Goal: Use online tool/utility: Use online tool/utility

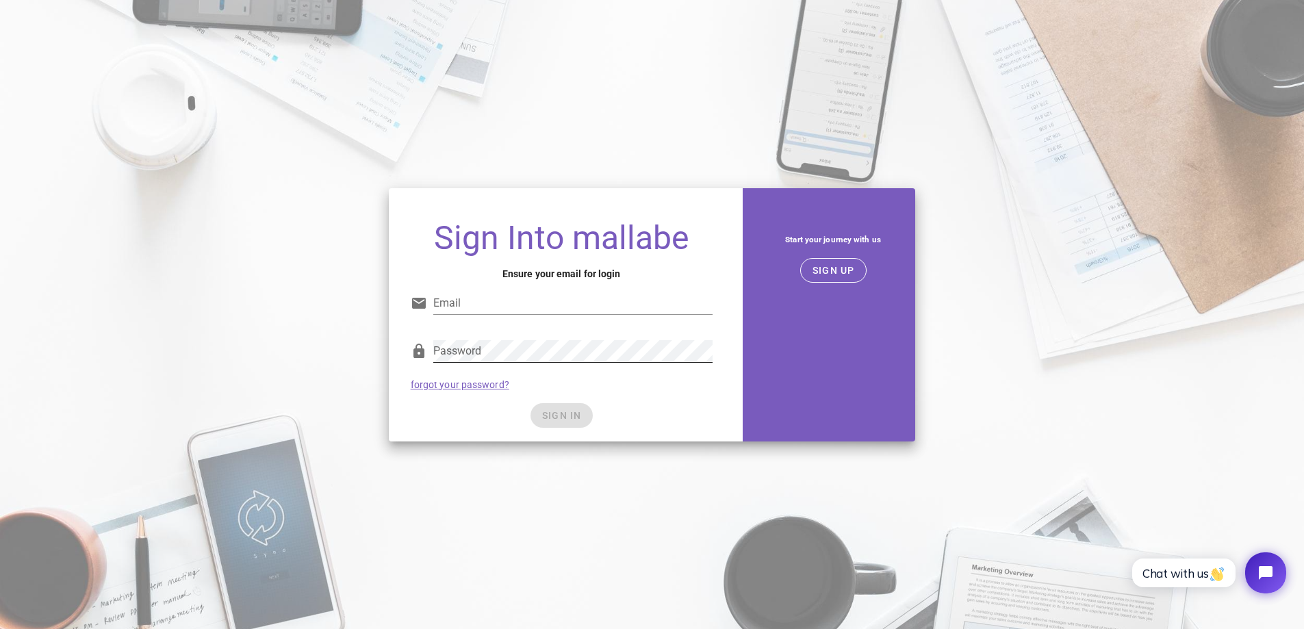
type input "[EMAIL_ADDRESS][DOMAIN_NAME]"
click at [620, 368] on div at bounding box center [572, 373] width 279 height 10
click at [574, 419] on span "SIGN IN" at bounding box center [562, 415] width 40 height 11
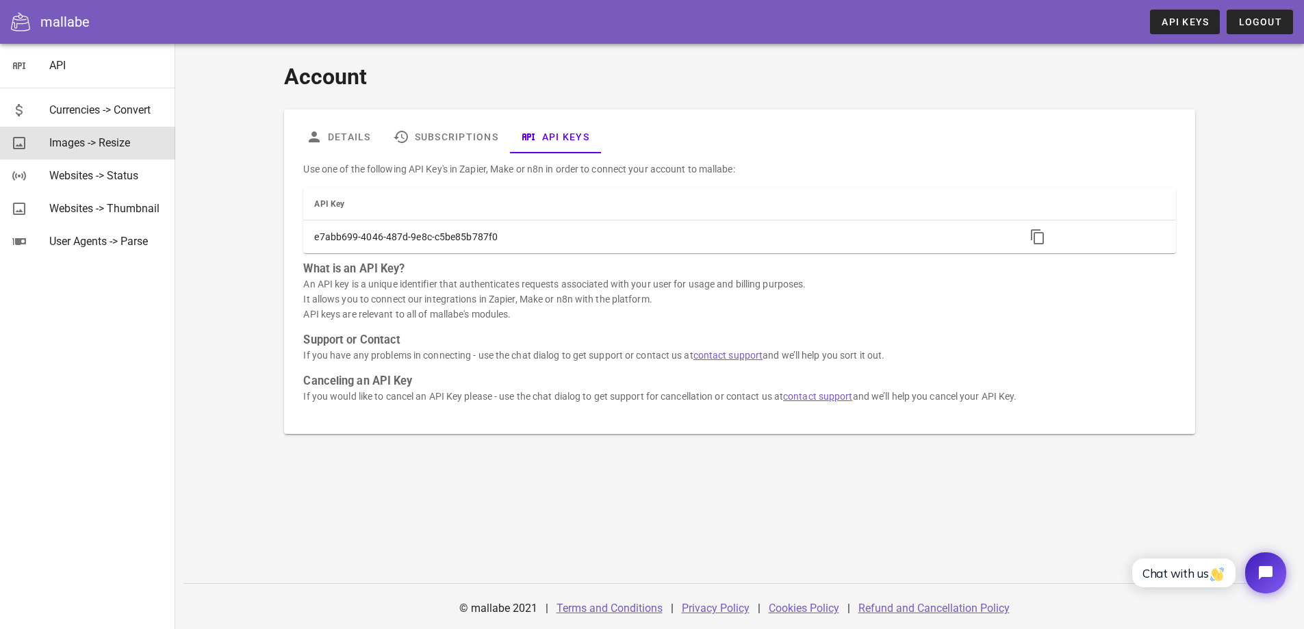
click at [90, 149] on div "Images -> Resize" at bounding box center [106, 142] width 115 height 13
